Goal: Navigation & Orientation: Find specific page/section

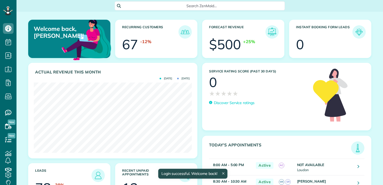
scroll to position [70, 158]
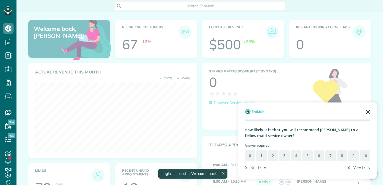
click at [369, 112] on icon "Close the survey" at bounding box center [368, 111] width 11 height 11
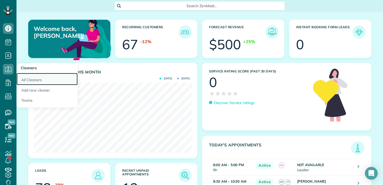
click at [26, 80] on link "All Cleaners" at bounding box center [46, 79] width 61 height 12
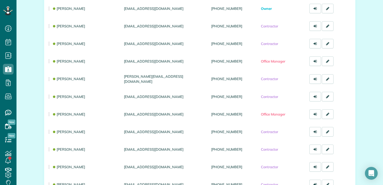
scroll to position [73, 0]
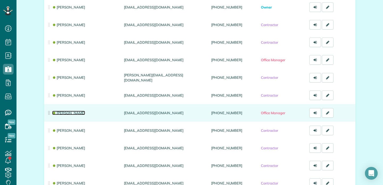
click at [62, 111] on link "[PERSON_NAME]" at bounding box center [68, 113] width 33 height 4
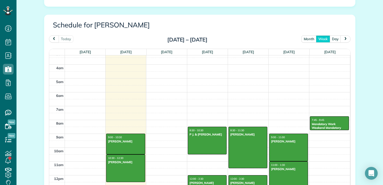
scroll to position [259, 0]
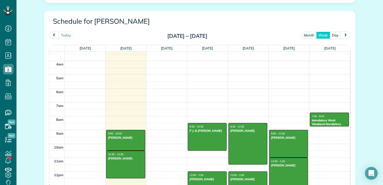
click at [310, 38] on button "month" at bounding box center [308, 35] width 15 height 7
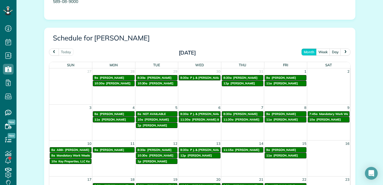
scroll to position [233, 0]
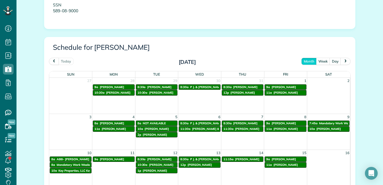
click at [346, 63] on span "next" at bounding box center [345, 60] width 4 height 3
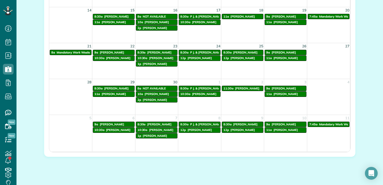
scroll to position [381, 0]
